Goal: Transaction & Acquisition: Purchase product/service

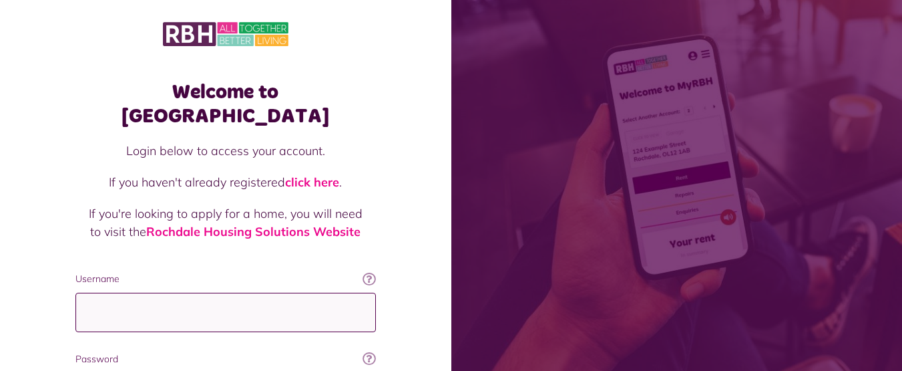
type input "**********"
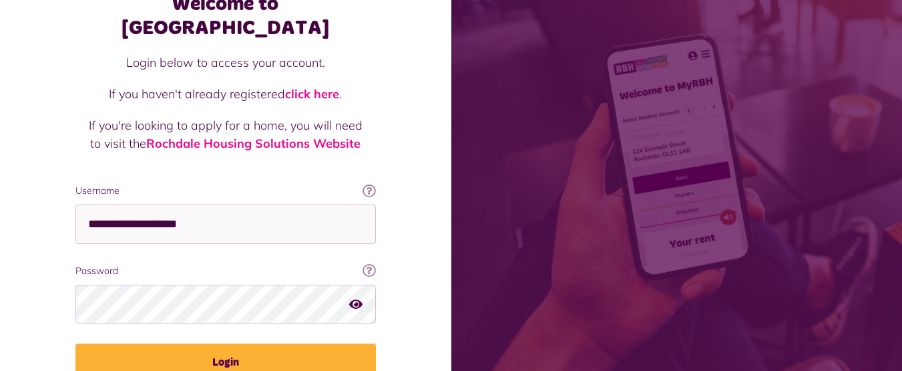
scroll to position [89, 0]
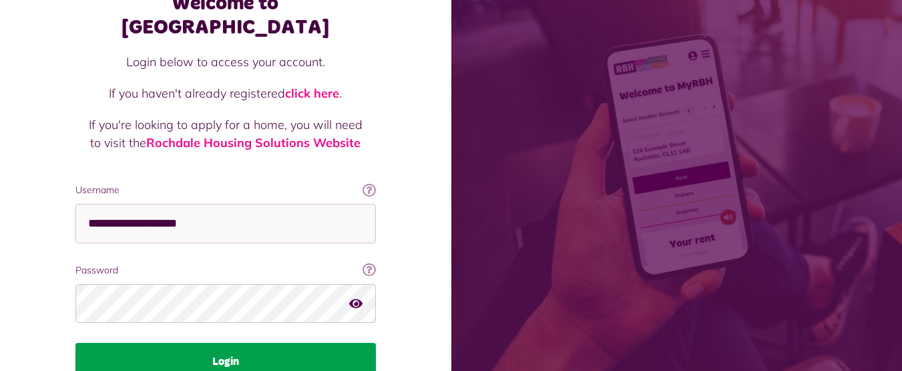
click at [264, 343] on button "Login" at bounding box center [225, 361] width 301 height 37
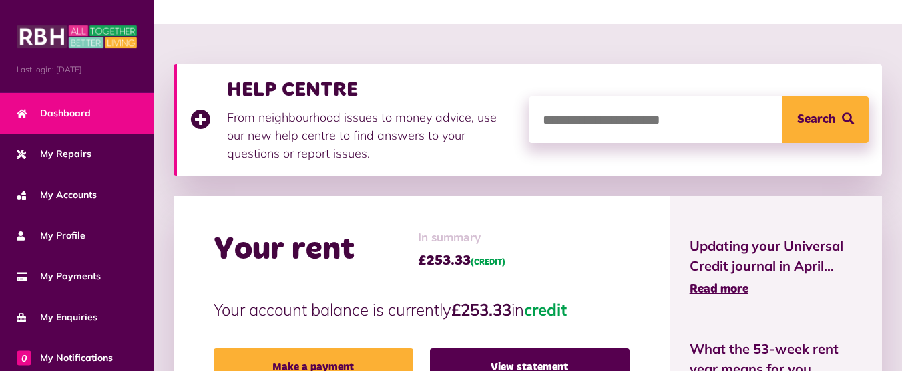
scroll to position [147, 0]
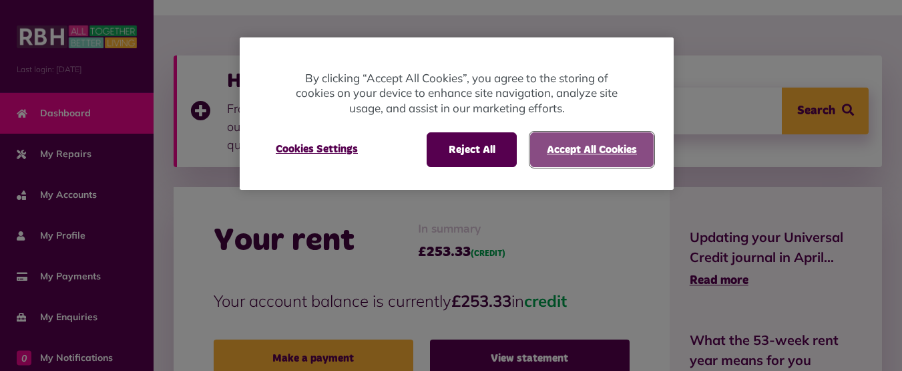
click at [579, 145] on button "Accept All Cookies" at bounding box center [592, 149] width 124 height 35
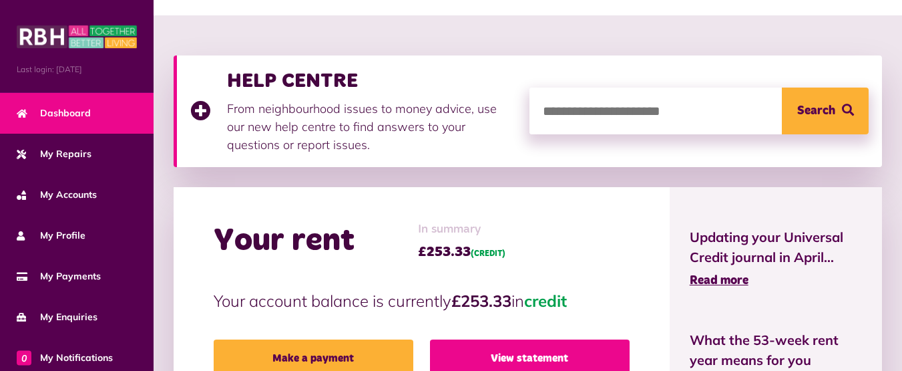
click at [519, 357] on link "View statement" at bounding box center [530, 357] width 200 height 37
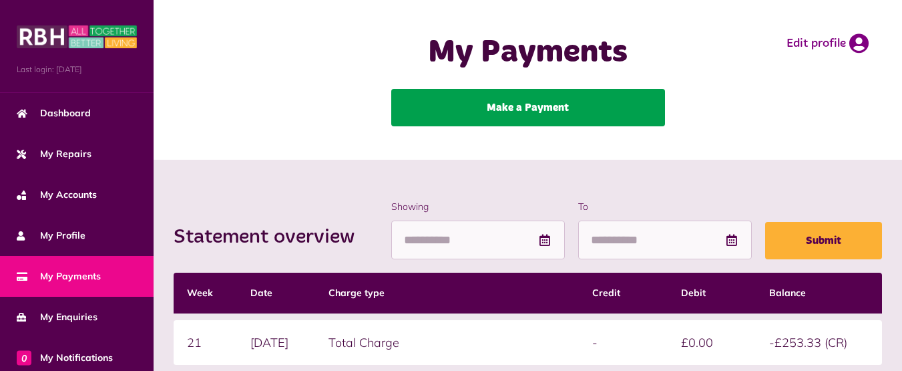
click at [565, 117] on link "Make a Payment" at bounding box center [528, 107] width 274 height 37
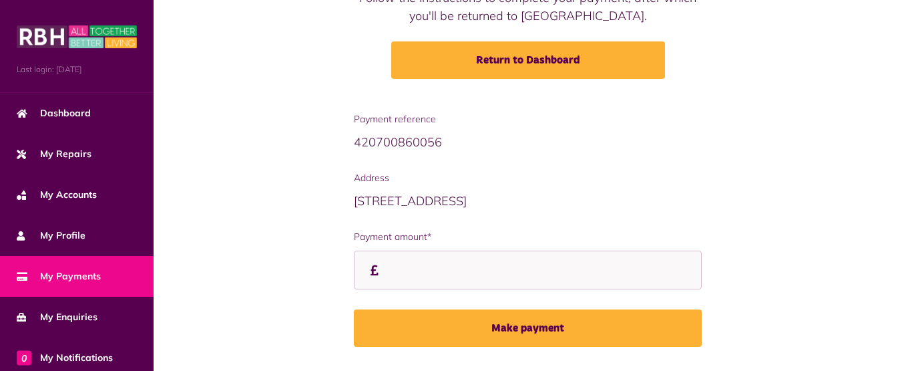
scroll to position [180, 0]
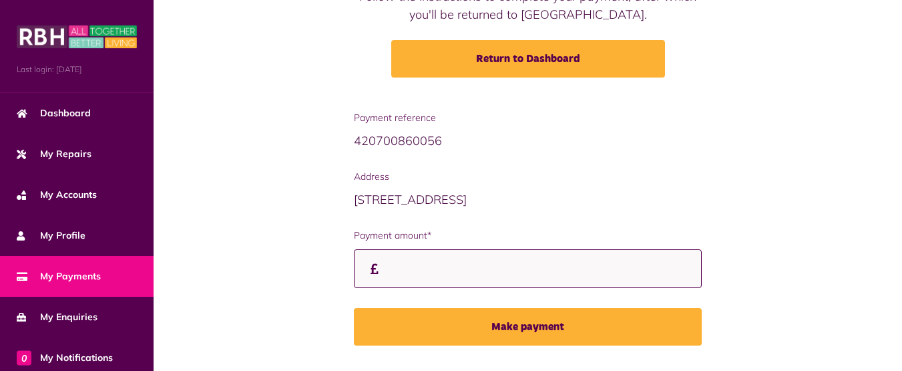
click at [400, 275] on input "Payment amount*" at bounding box center [528, 268] width 348 height 39
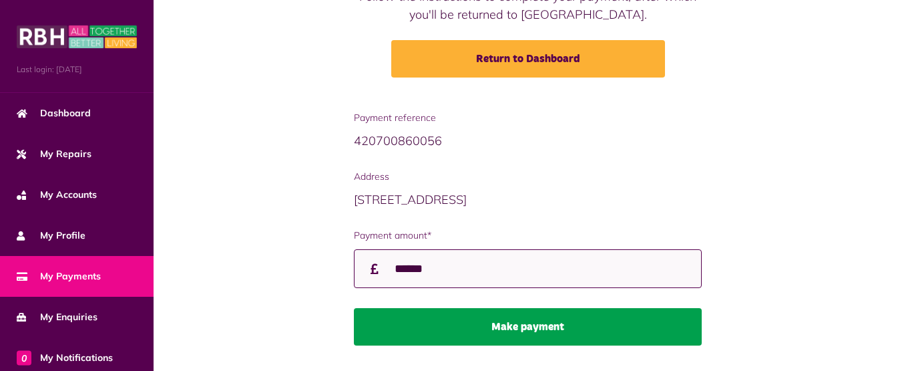
type input "******"
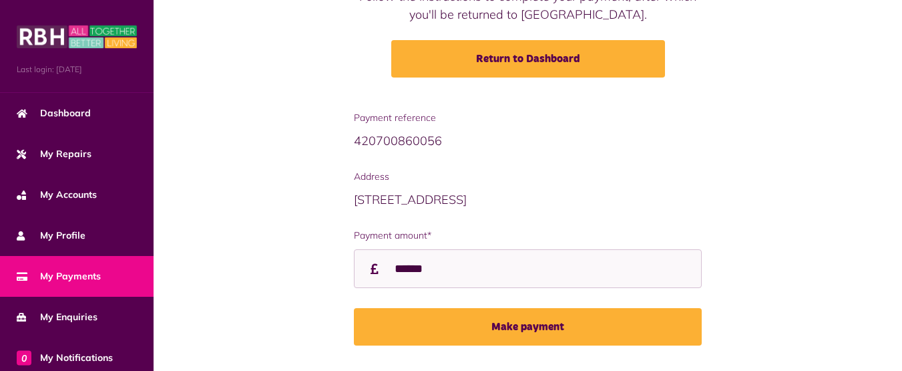
click at [500, 325] on button "Make payment" at bounding box center [528, 326] width 348 height 37
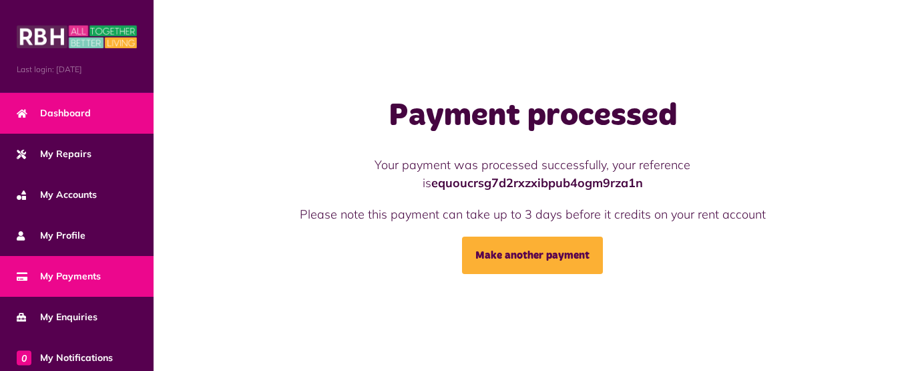
click at [73, 106] on span "Dashboard" at bounding box center [54, 113] width 74 height 14
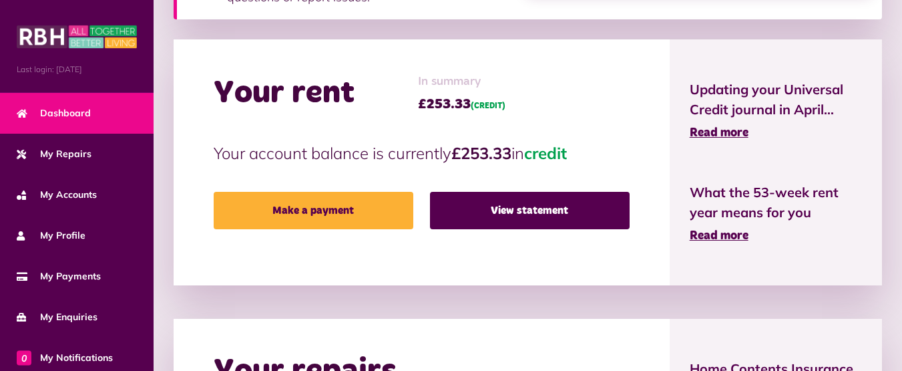
scroll to position [291, 0]
